Goal: Task Accomplishment & Management: Manage account settings

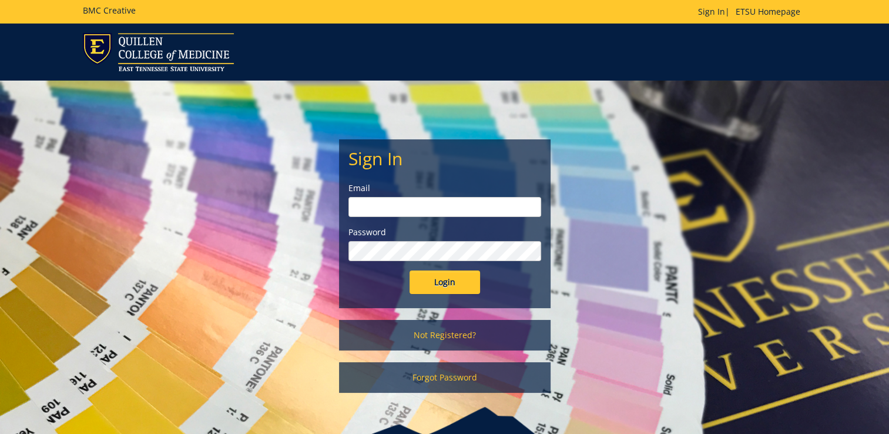
type input "[EMAIL_ADDRESS][DOMAIN_NAME]"
click at [435, 287] on input "Login" at bounding box center [445, 282] width 71 height 24
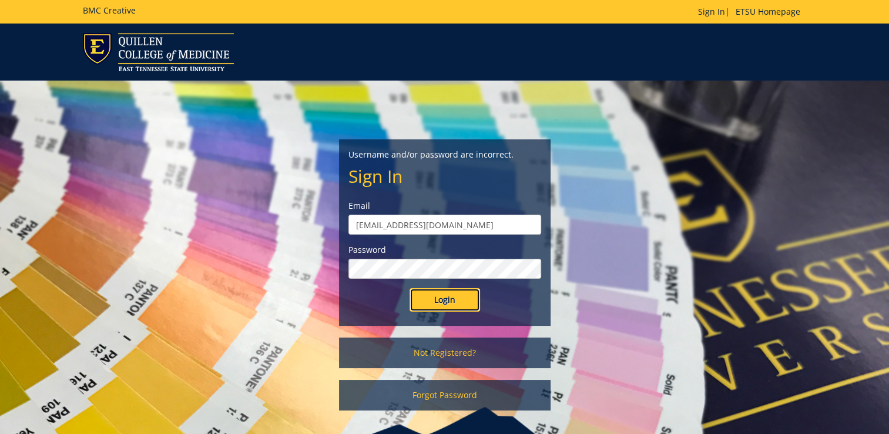
click at [438, 294] on input "Login" at bounding box center [445, 300] width 71 height 24
click at [427, 301] on input "Login" at bounding box center [445, 300] width 71 height 24
click at [410, 288] on input "Login" at bounding box center [445, 300] width 71 height 24
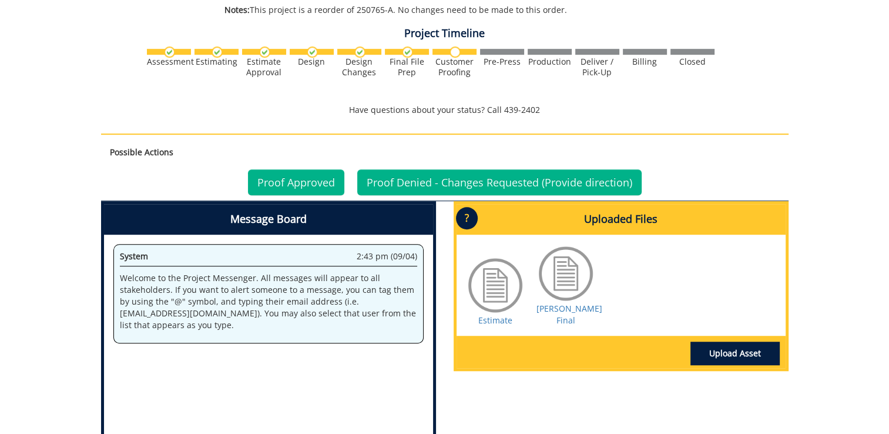
scroll to position [823, 0]
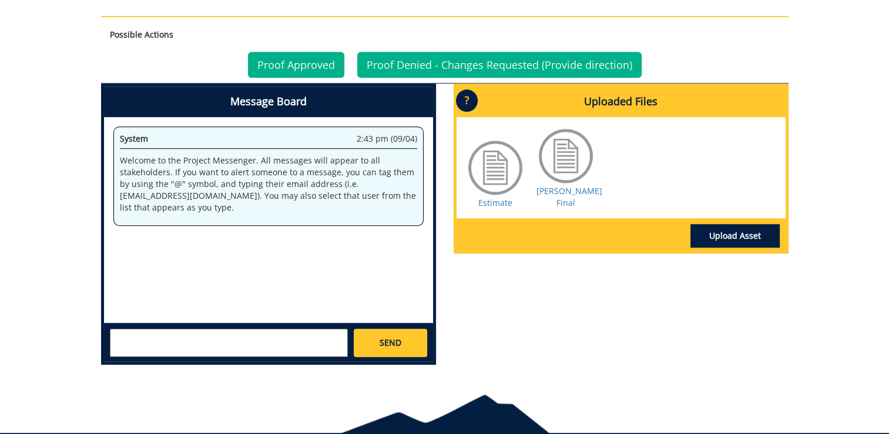
click at [500, 175] on div at bounding box center [495, 167] width 59 height 59
click at [561, 168] on div at bounding box center [566, 155] width 59 height 59
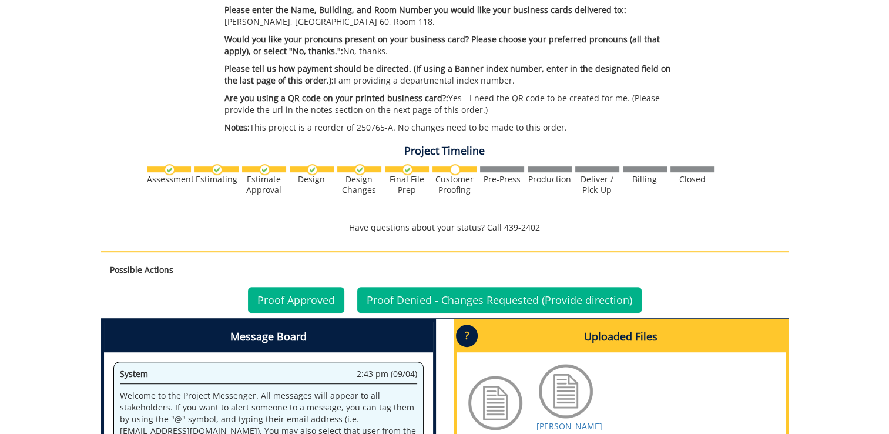
scroll to position [705, 0]
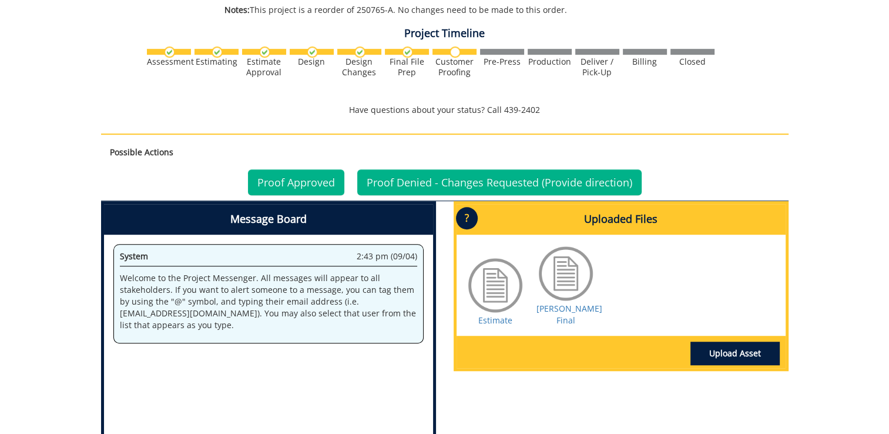
click at [565, 287] on div at bounding box center [566, 273] width 59 height 59
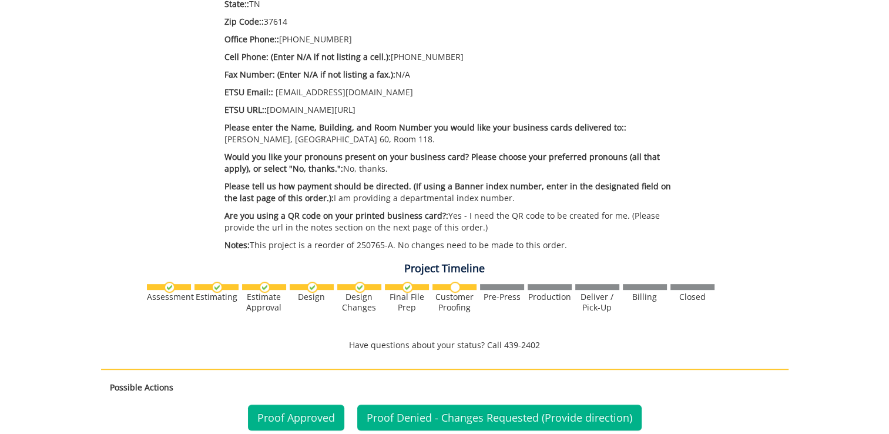
scroll to position [646, 0]
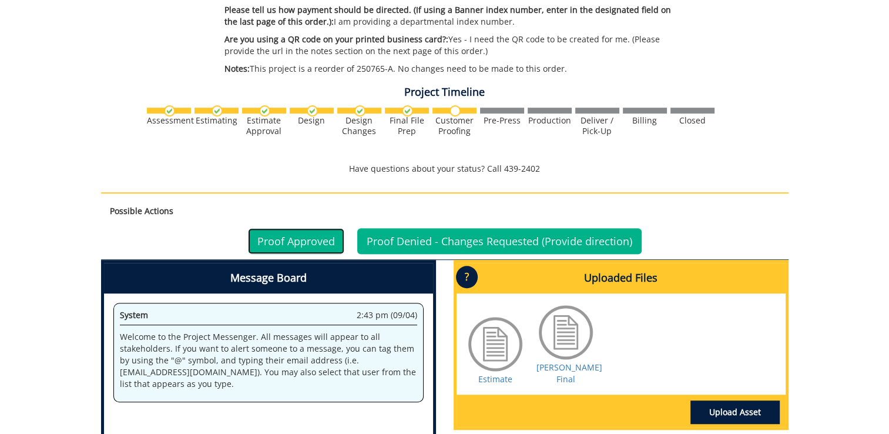
click at [320, 245] on link "Proof Approved" at bounding box center [296, 241] width 96 height 26
